Goal: Task Accomplishment & Management: Complete application form

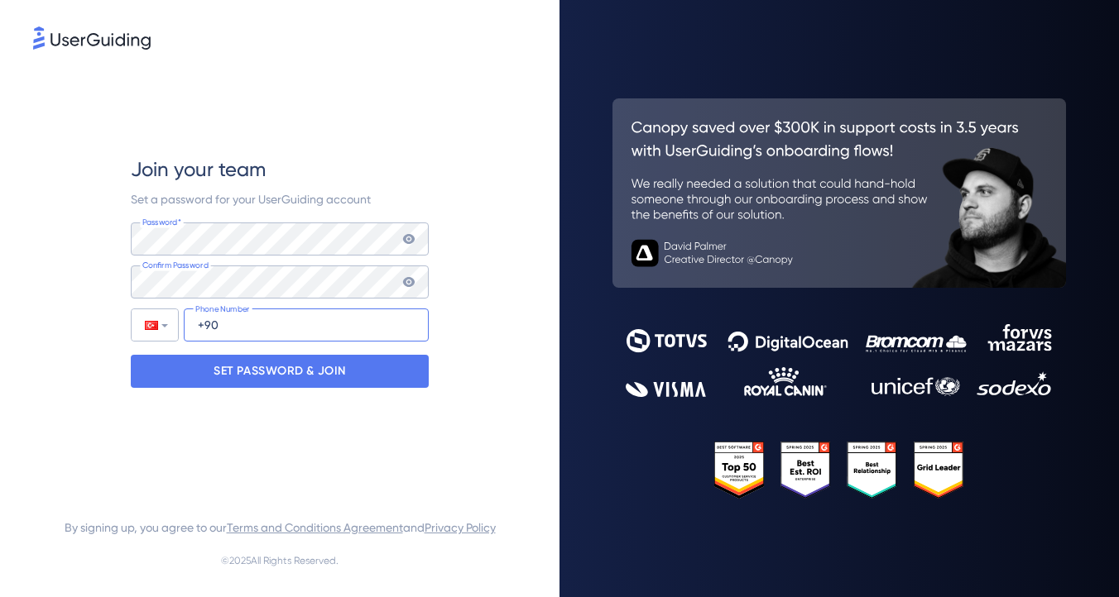
click at [284, 329] on input "+90" at bounding box center [306, 325] width 245 height 33
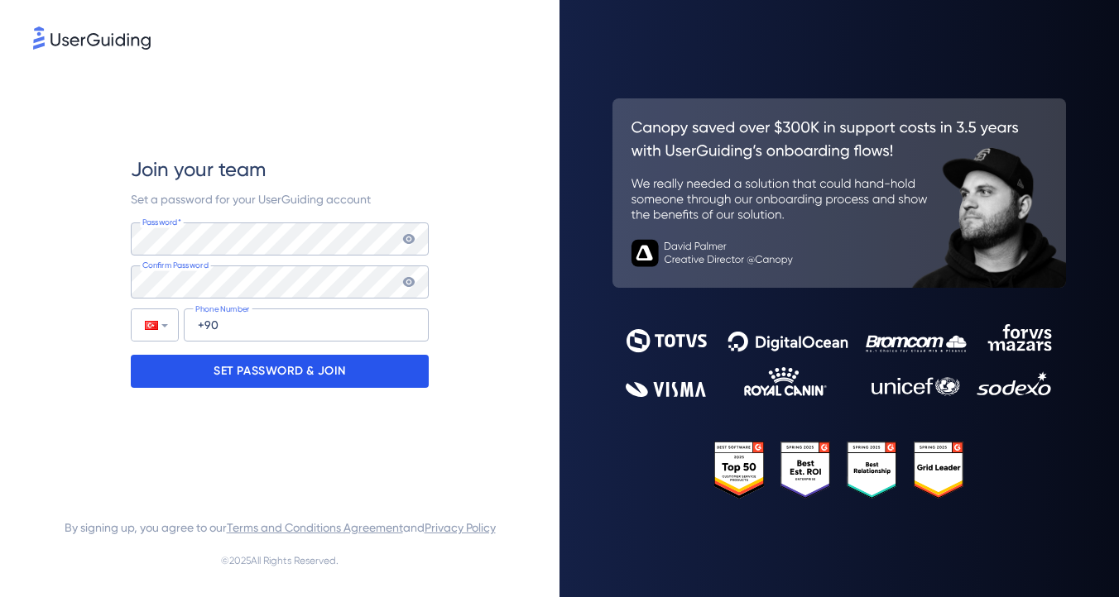
click at [308, 371] on p "SET PASSWORD & JOIN" at bounding box center [279, 371] width 132 height 26
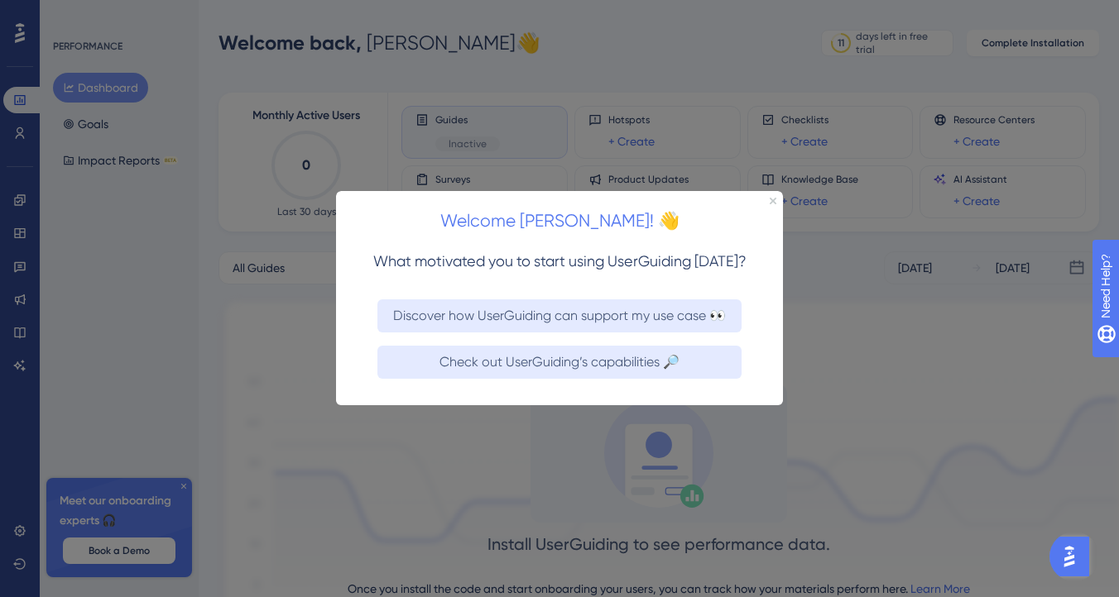
click at [543, 241] on div "Welcome [PERSON_NAME]! 👋" at bounding box center [559, 216] width 447 height 51
click at [774, 199] on icon "Close Preview" at bounding box center [772, 201] width 7 height 7
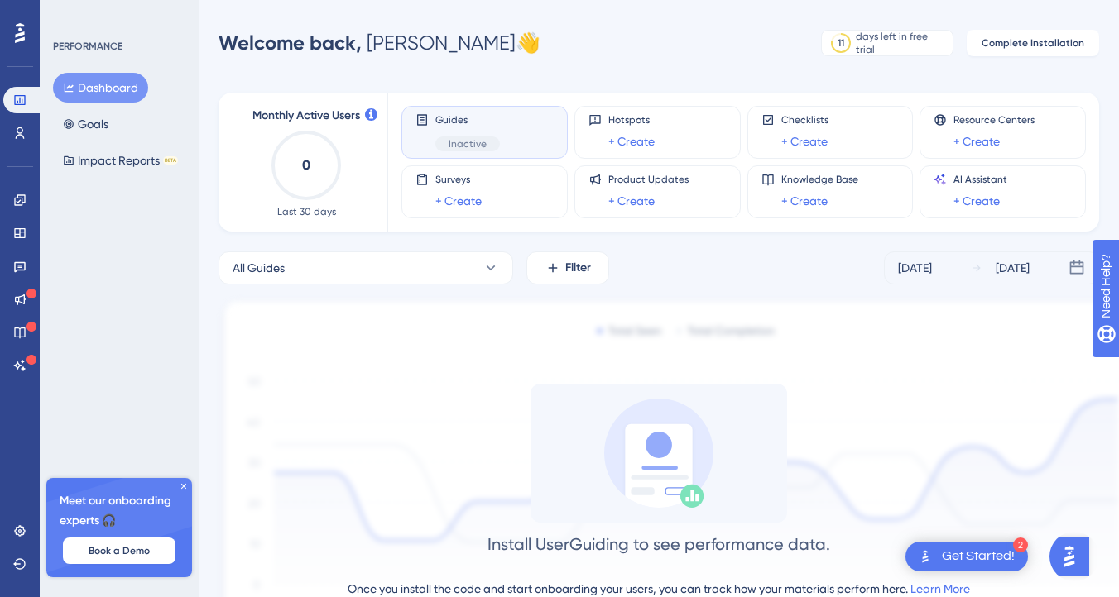
click at [494, 127] on div "Guides Inactive" at bounding box center [467, 132] width 65 height 38
click at [468, 146] on span "Inactive" at bounding box center [467, 143] width 38 height 13
click at [408, 123] on div "Guides Inactive" at bounding box center [484, 132] width 166 height 53
click at [429, 123] on div "Guides Inactive" at bounding box center [484, 132] width 138 height 38
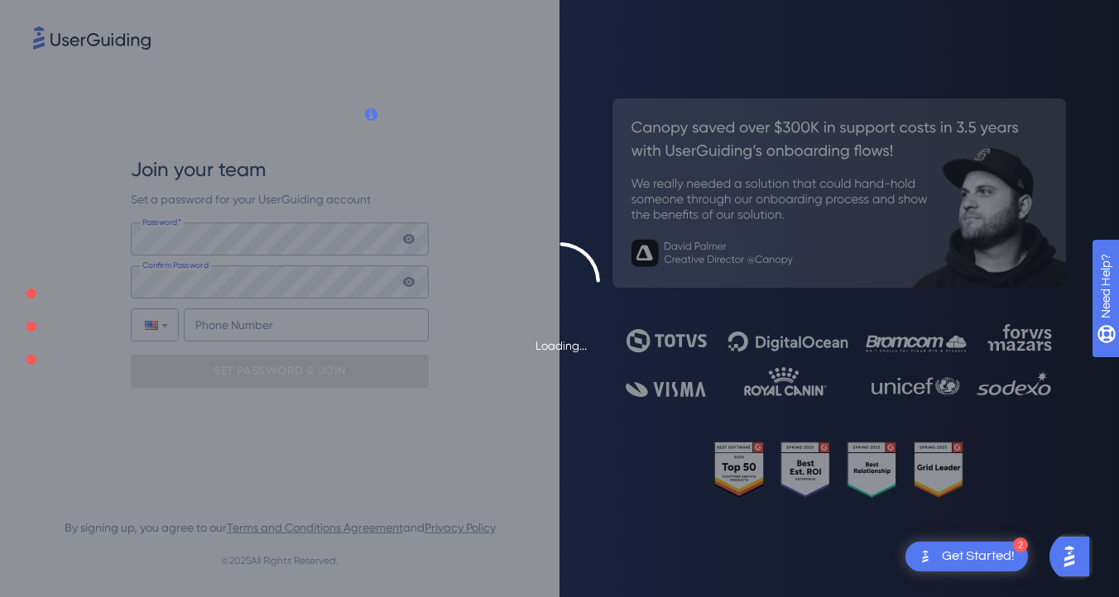
type input "+90"
